Goal: Information Seeking & Learning: Learn about a topic

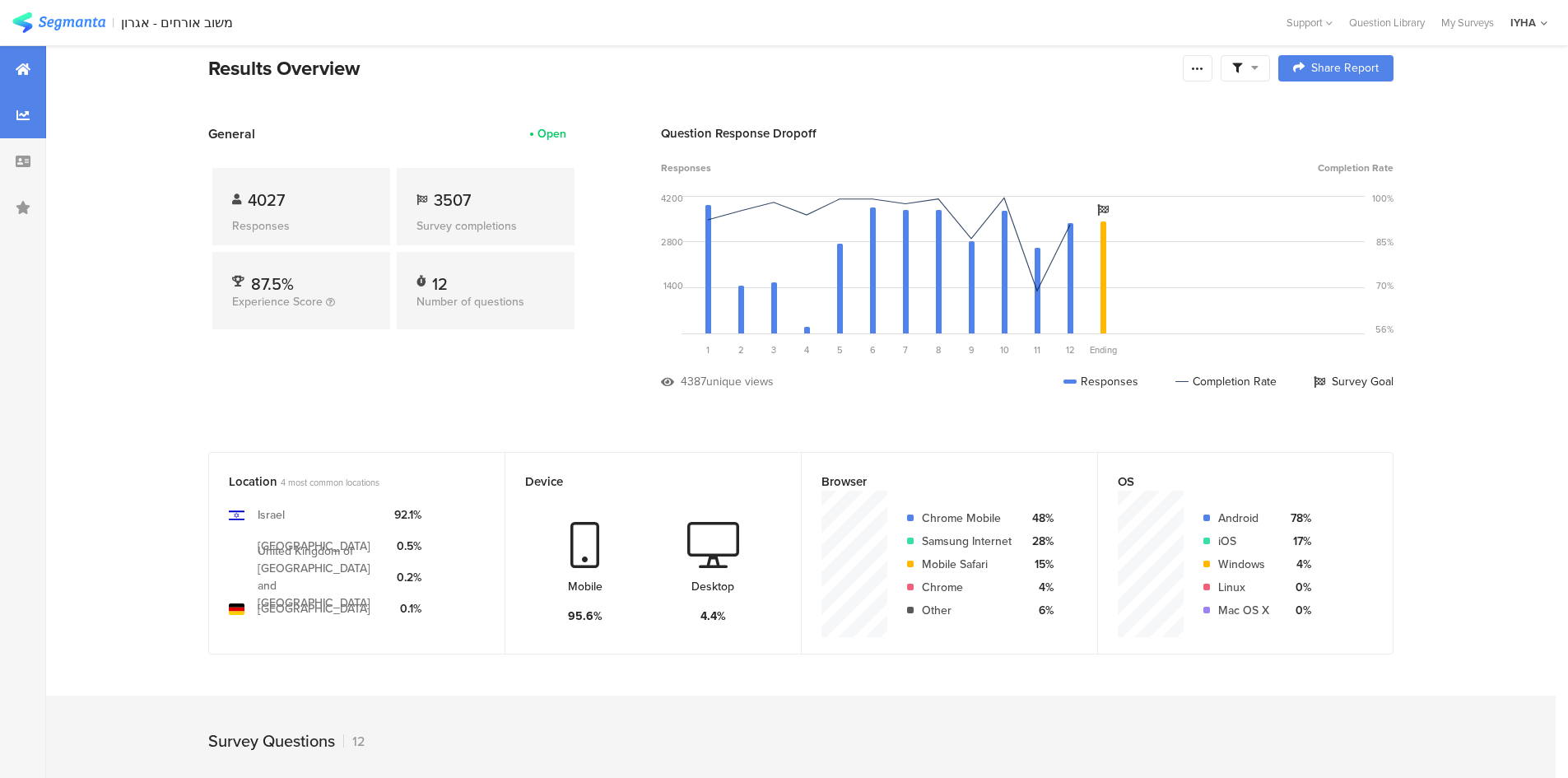
scroll to position [21, 0]
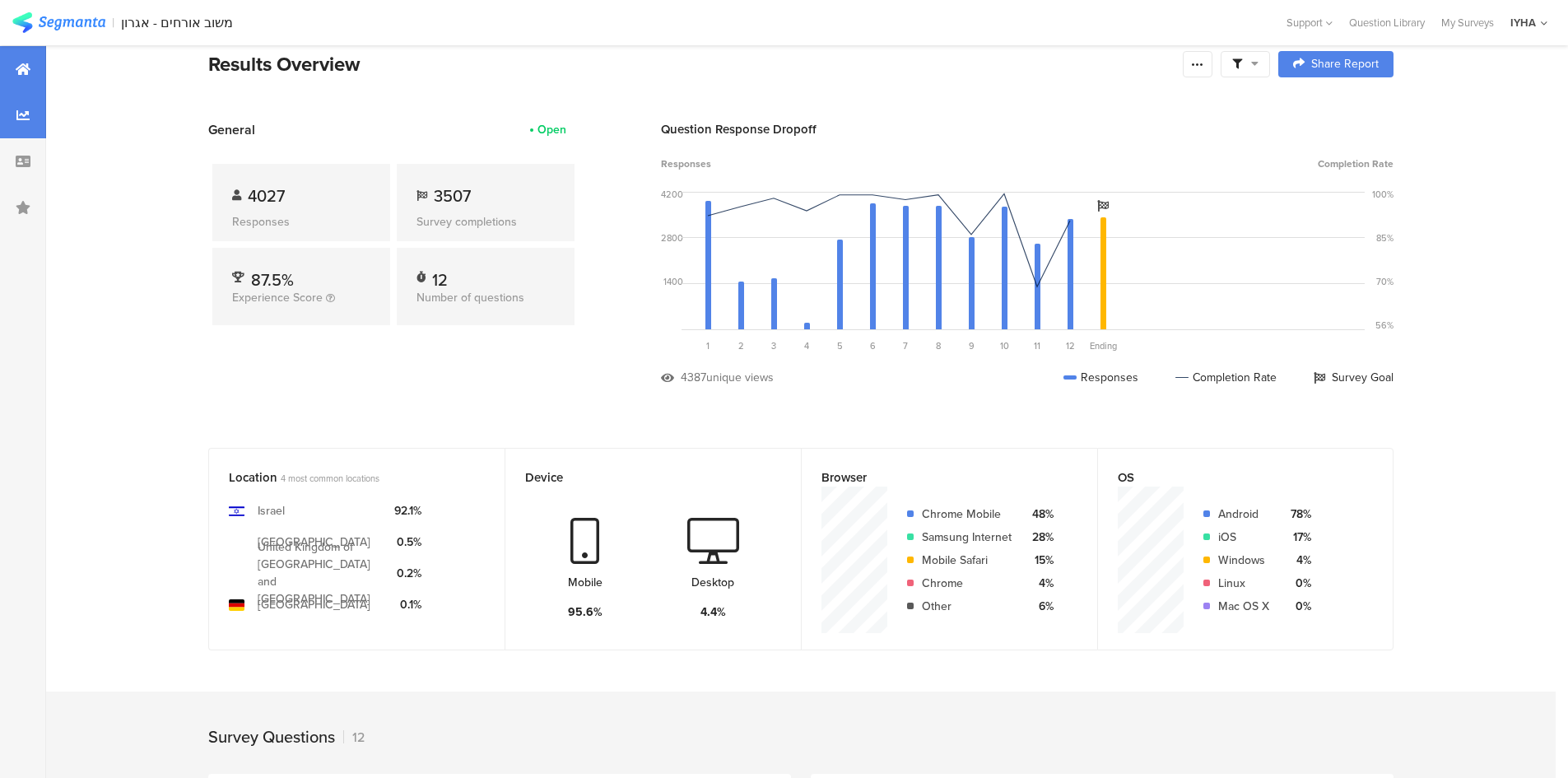
click at [28, 106] on div at bounding box center [23, 115] width 46 height 46
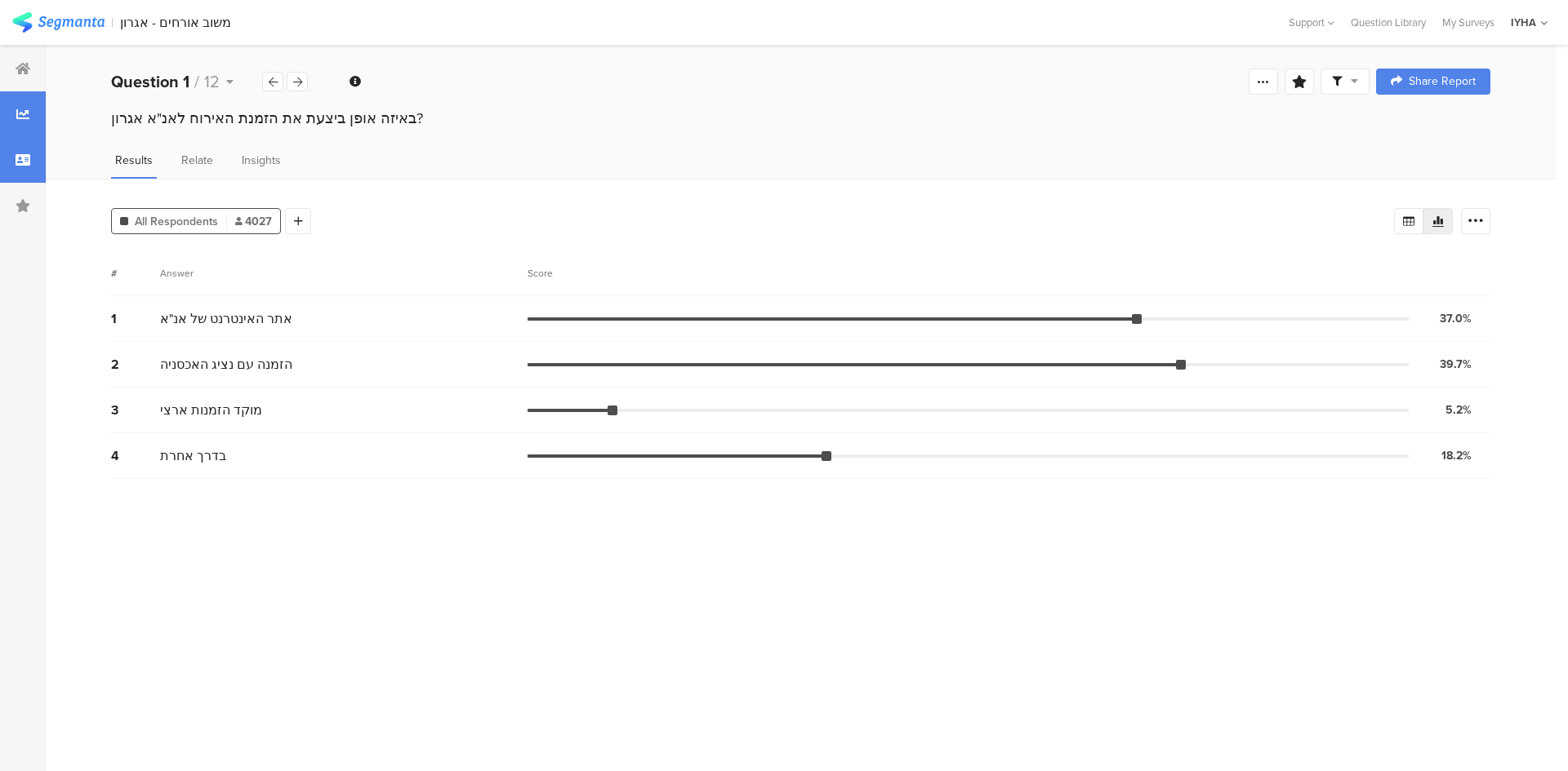
click at [18, 162] on icon at bounding box center [22, 159] width 14 height 13
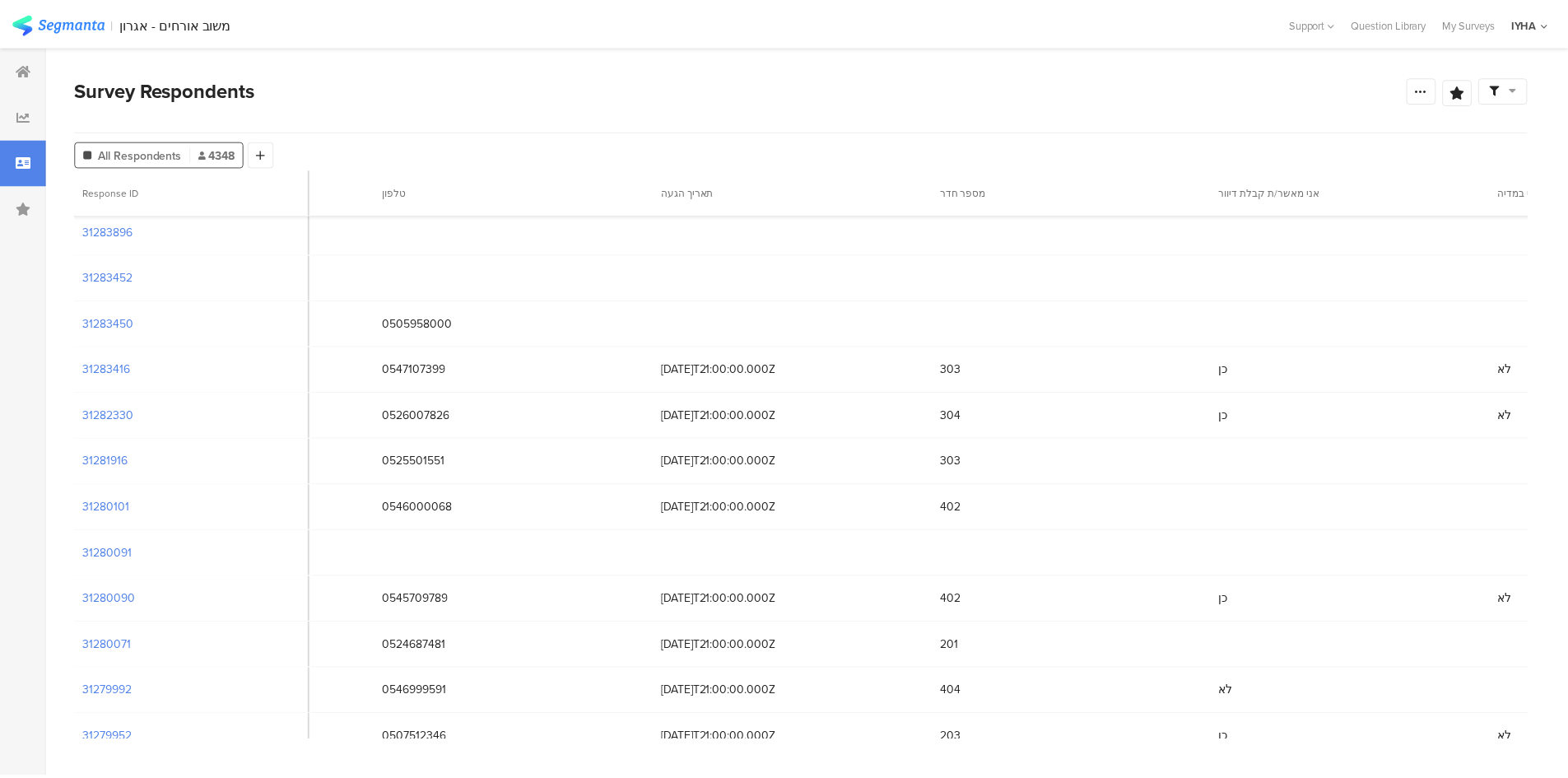
scroll to position [185, 5470]
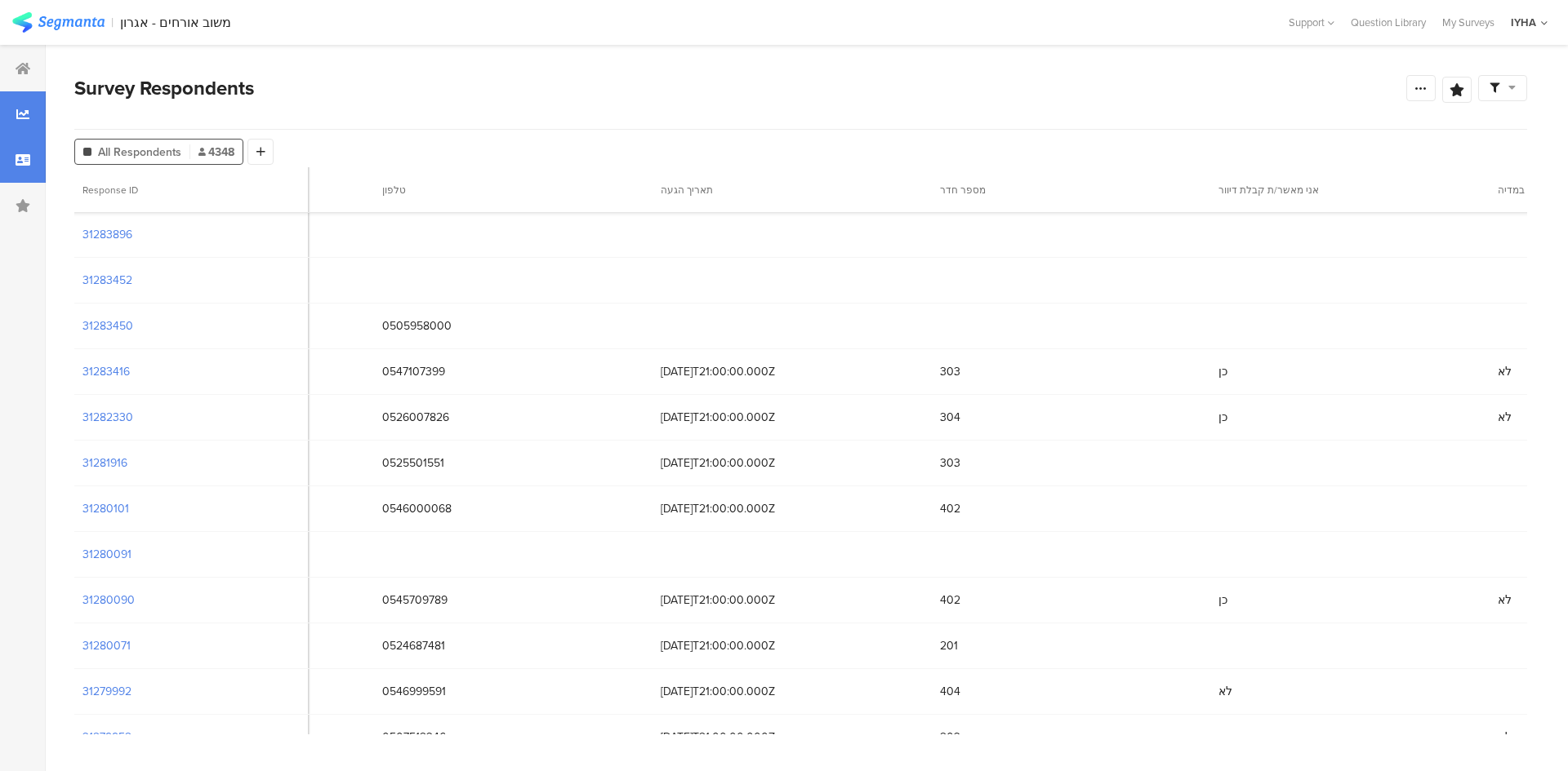
click at [33, 126] on div at bounding box center [23, 114] width 46 height 46
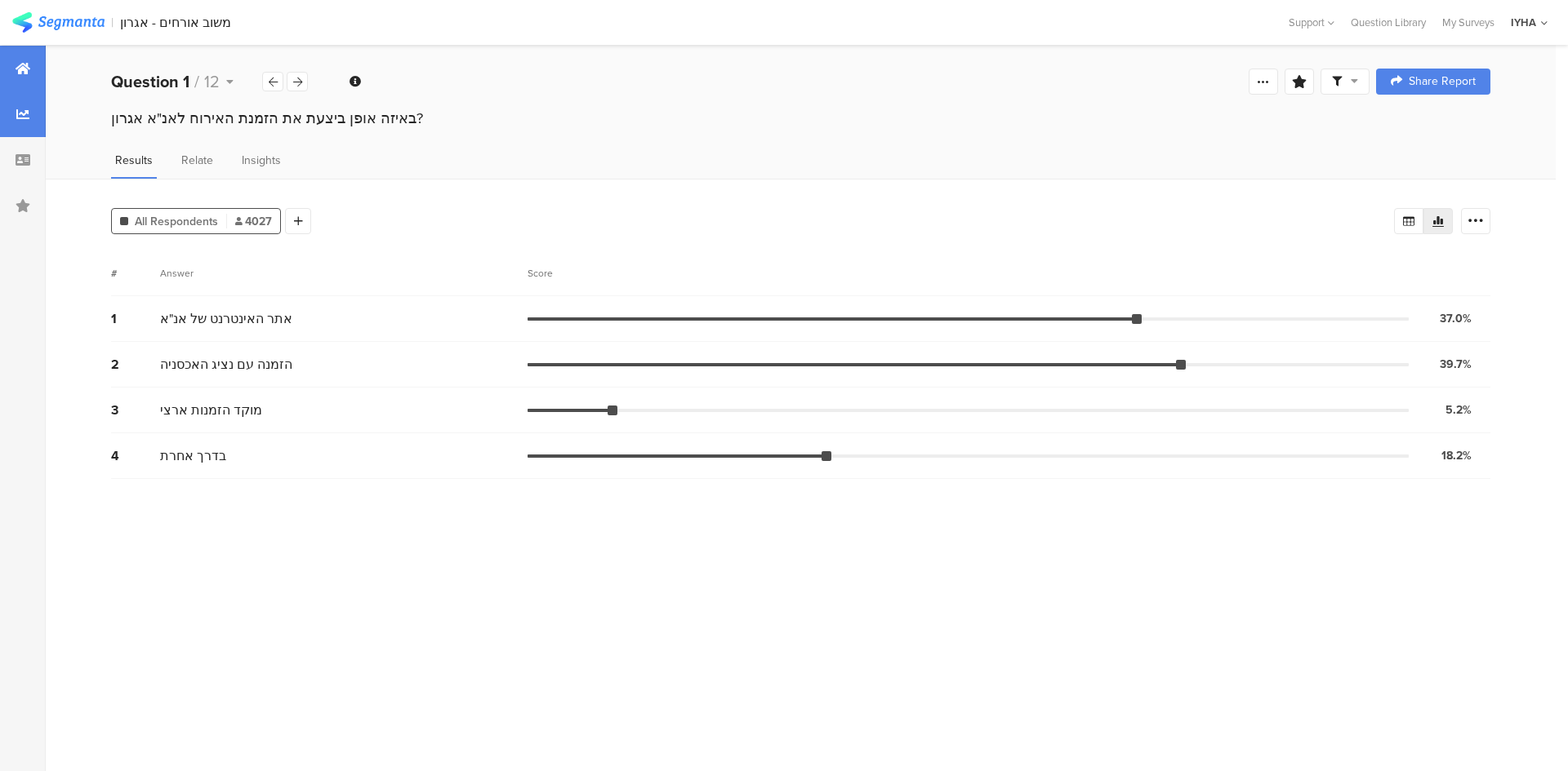
click at [36, 71] on div at bounding box center [23, 69] width 46 height 46
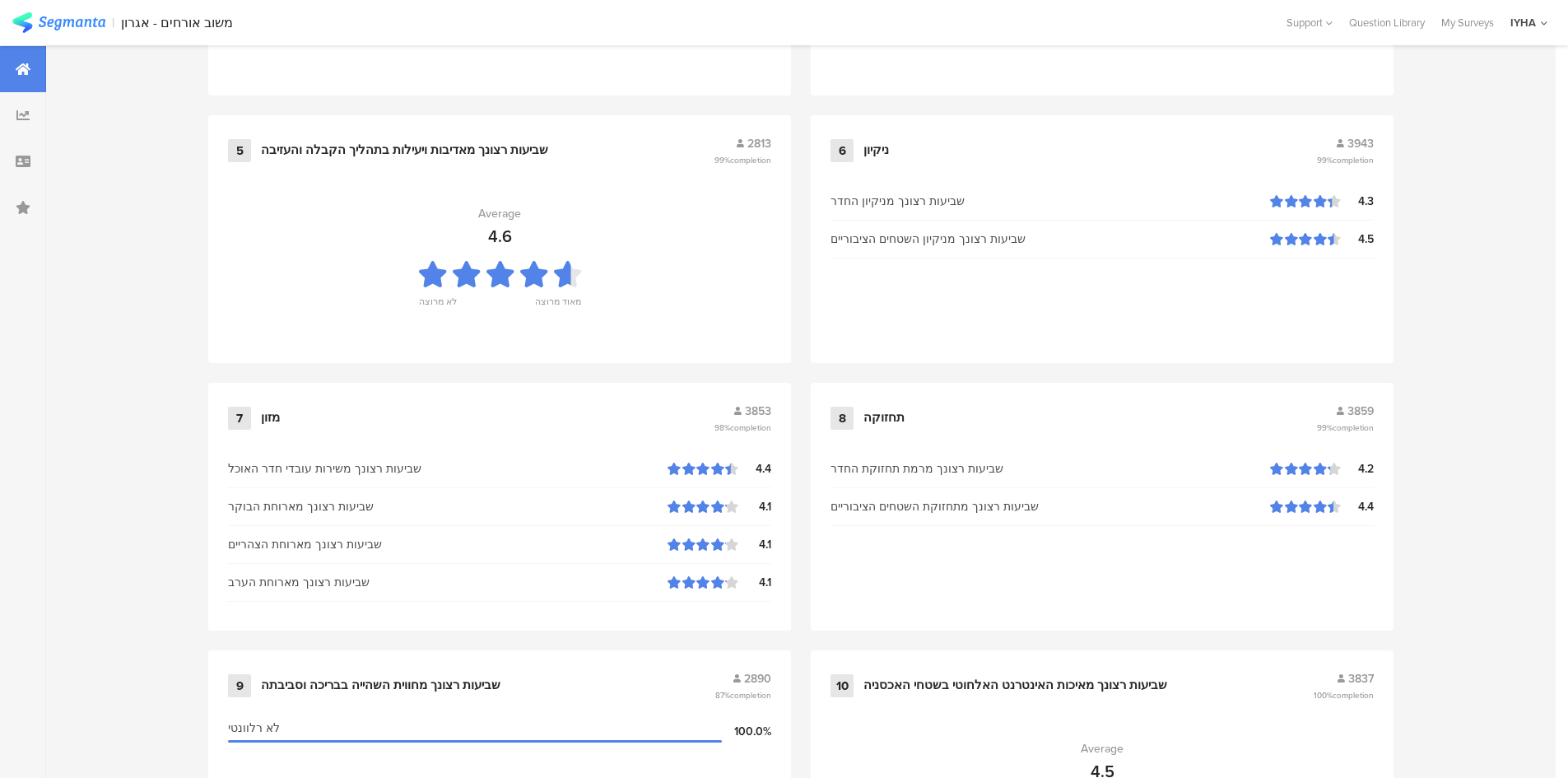
scroll to position [1638, 0]
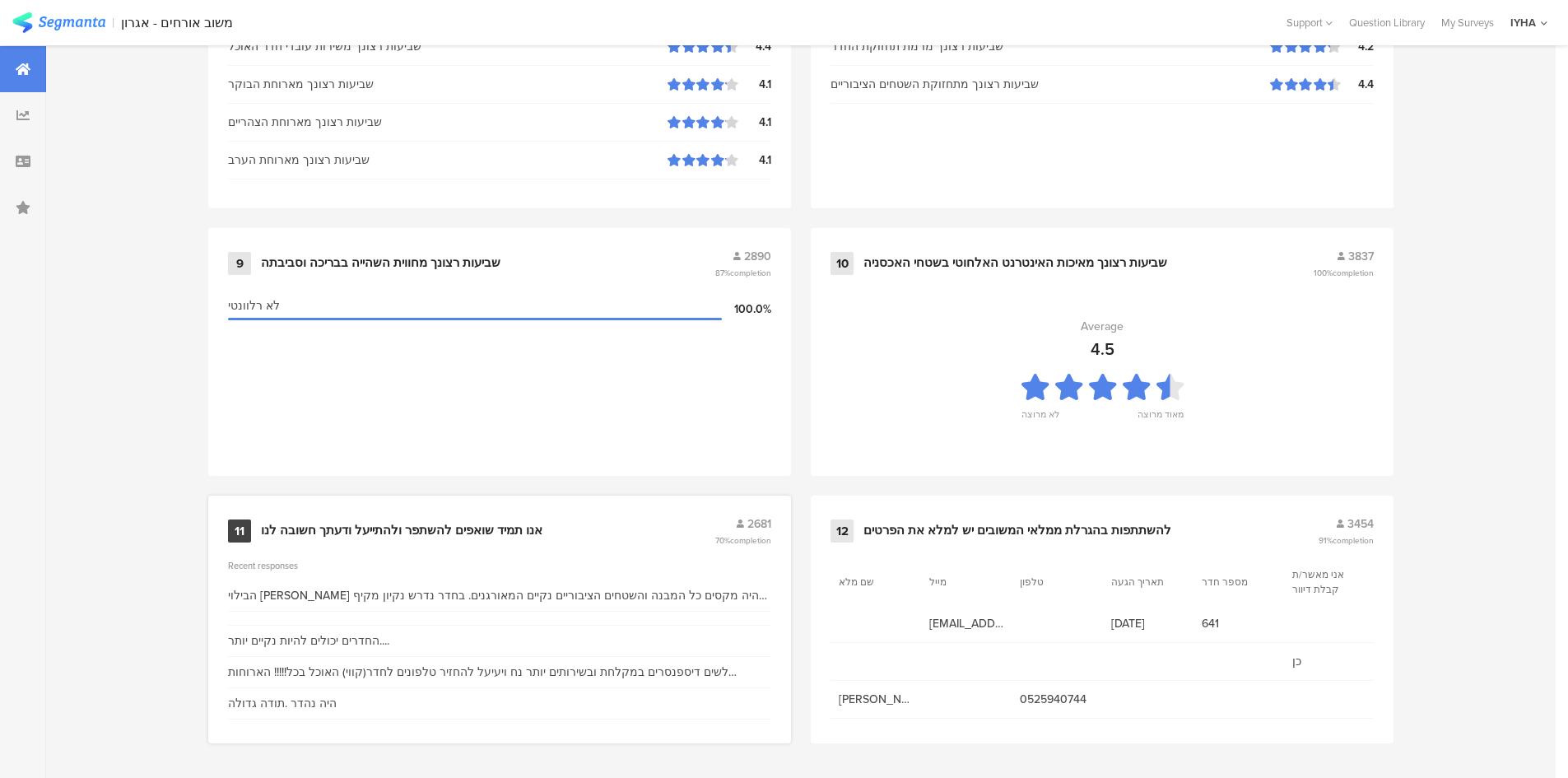
click at [409, 532] on div "אנו תמיד שואפים להשתפר ולהתייעל ודעתך חשובה לנו" at bounding box center [402, 531] width 282 height 16
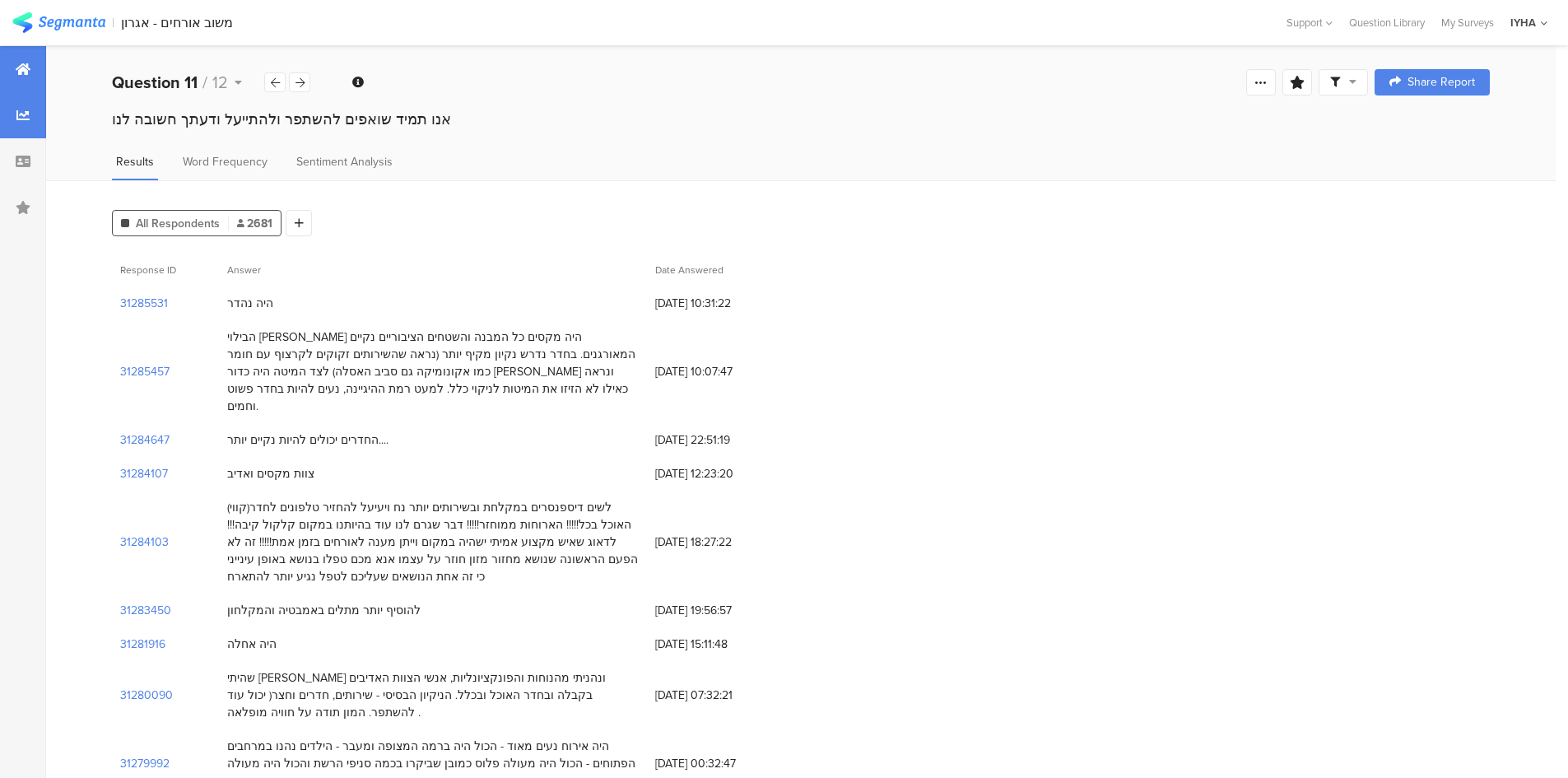
click at [26, 64] on icon at bounding box center [22, 69] width 15 height 13
